Goal: Task Accomplishment & Management: Use online tool/utility

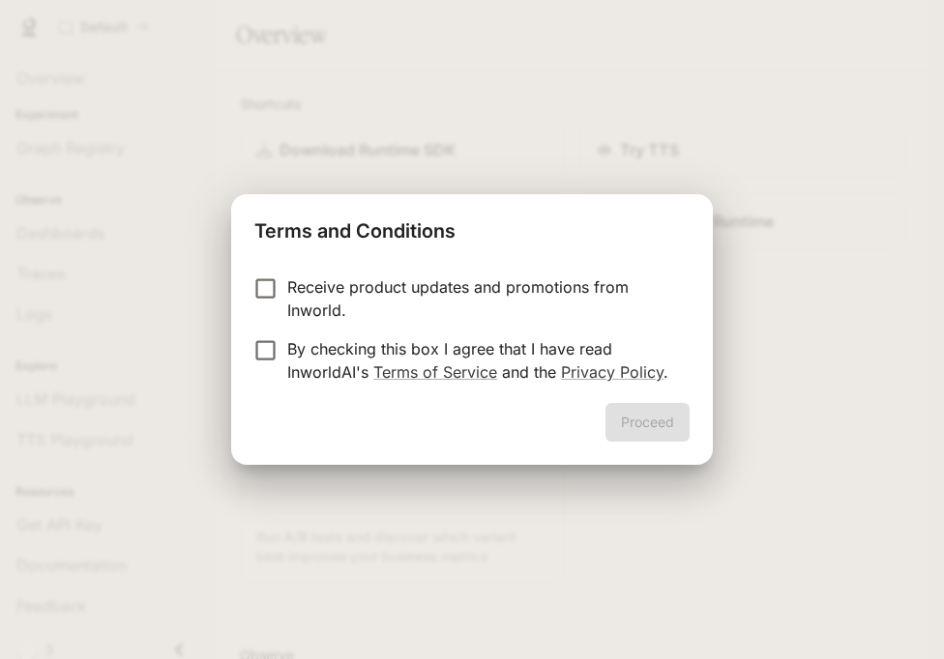
click at [579, 346] on p "By checking this box I agree that I have read InworldAI's Terms of Service and …" at bounding box center [480, 360] width 387 height 46
click at [641, 436] on button "Proceed" at bounding box center [647, 422] width 84 height 39
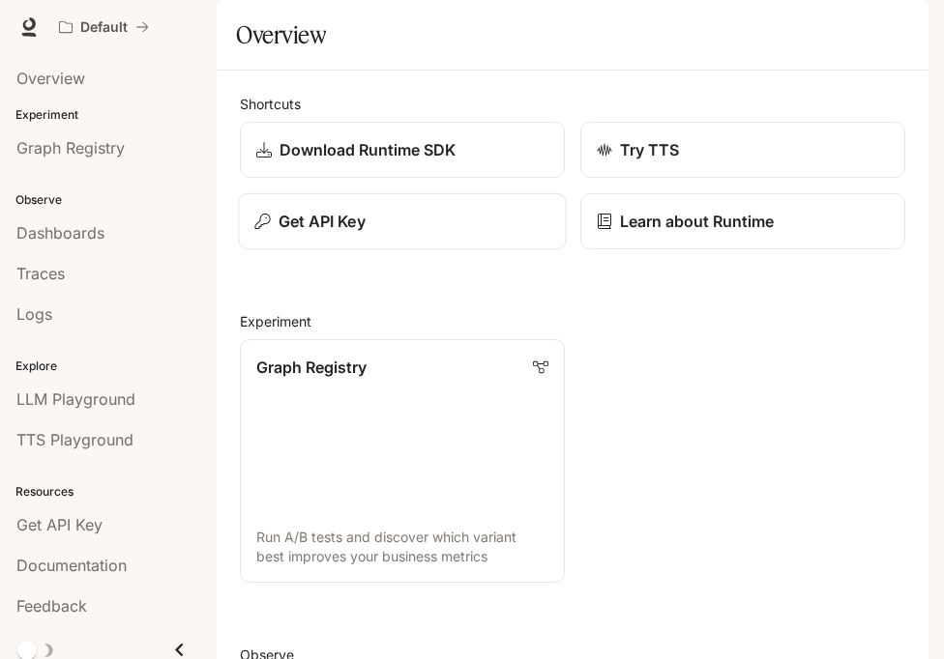
click at [483, 250] on button "Get API Key" at bounding box center [402, 221] width 328 height 57
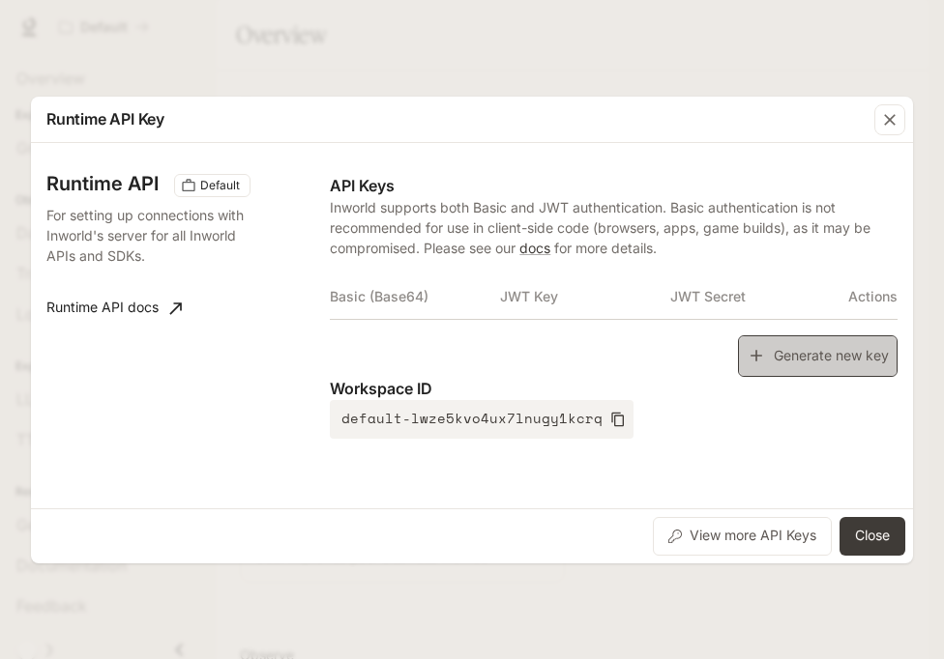
click at [773, 341] on button "Generate new key" at bounding box center [818, 356] width 160 height 42
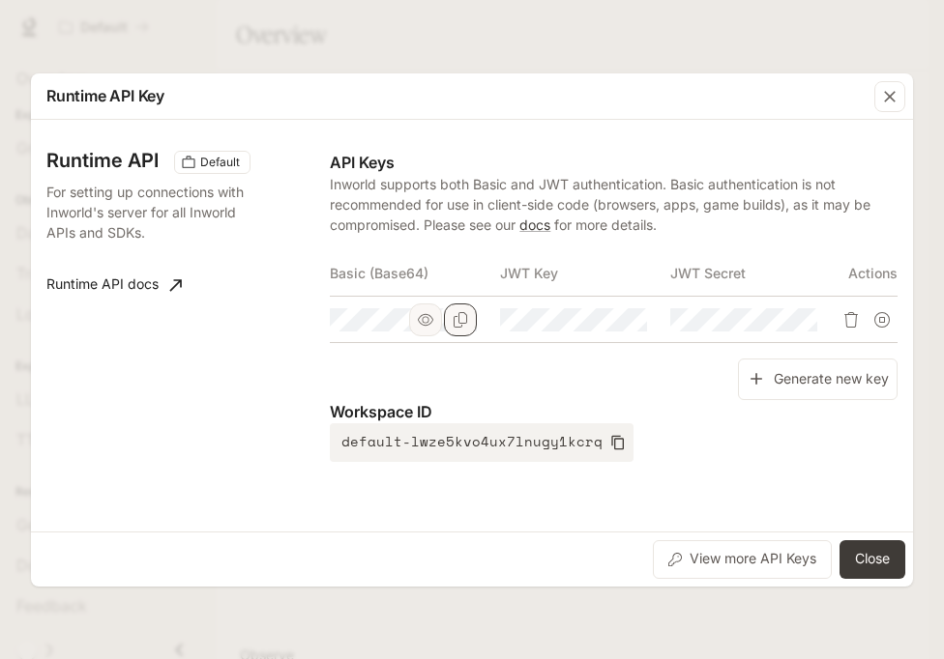
click at [459, 317] on icon "Copy Basic (Base64)" at bounding box center [459, 319] width 15 height 15
click at [867, 546] on button "Close" at bounding box center [872, 559] width 66 height 39
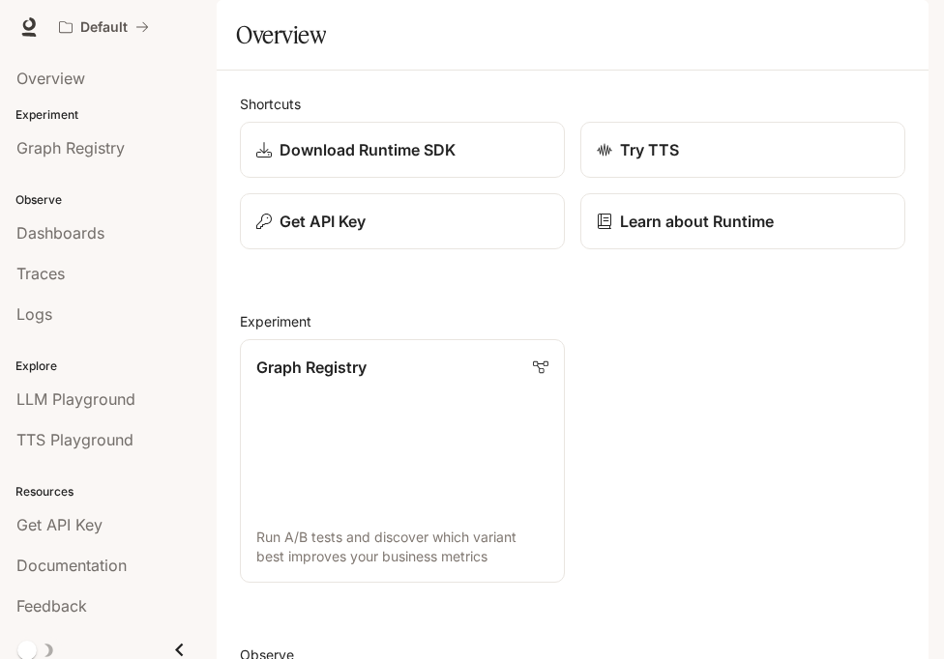
click at [905, 28] on icon "button" at bounding box center [900, 26] width 15 height 15
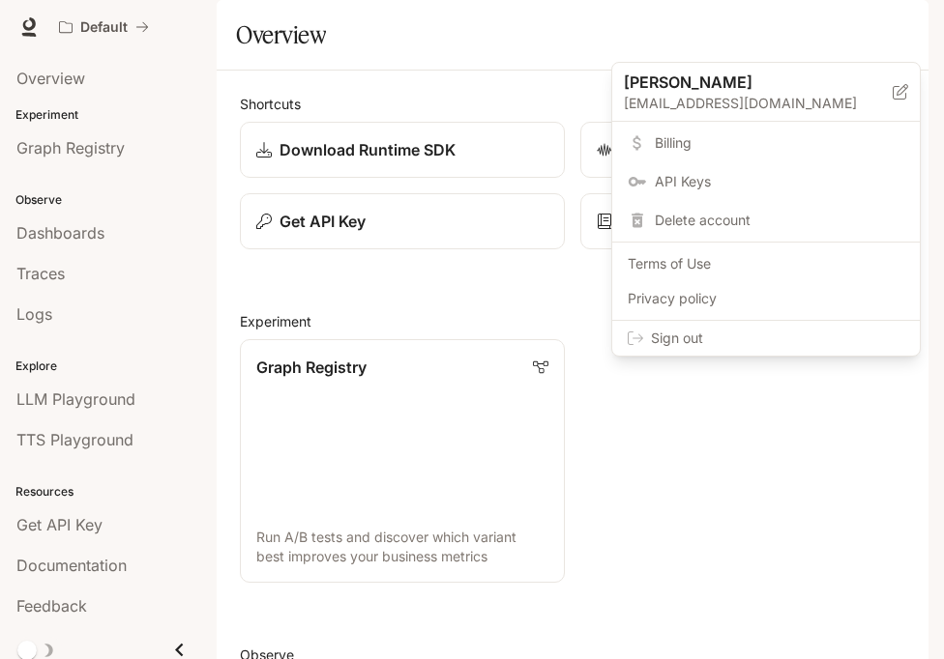
click at [842, 344] on span "Sign out" at bounding box center [777, 338] width 253 height 19
